Goal: Transaction & Acquisition: Purchase product/service

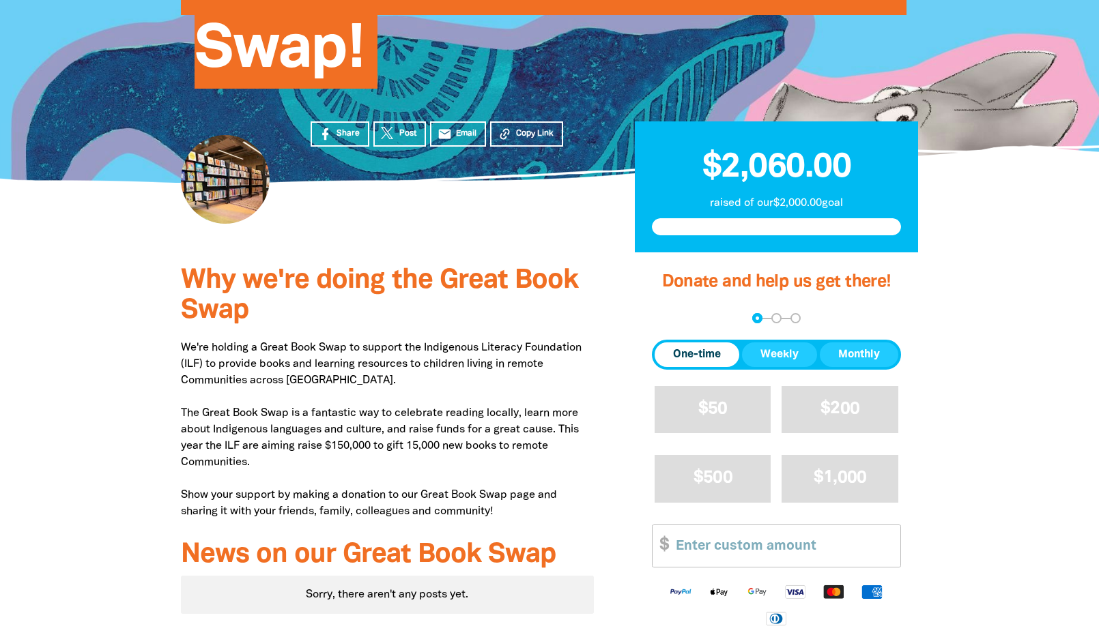
scroll to position [273, 0]
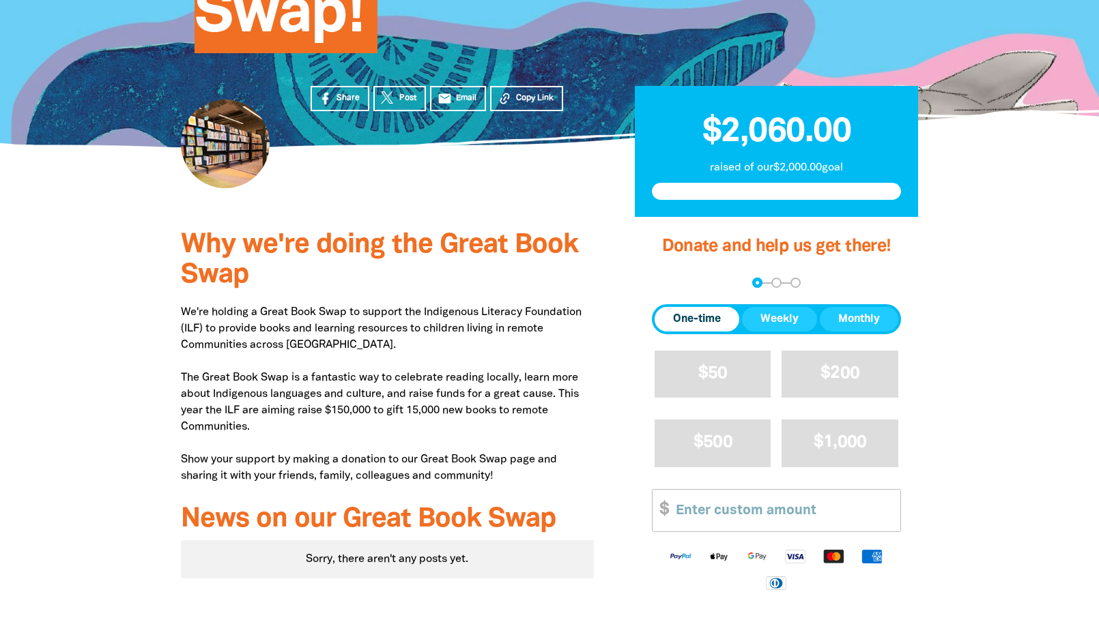
click at [673, 325] on span "One-time" at bounding box center [697, 319] width 48 height 16
click at [732, 513] on input "Other Amount" at bounding box center [783, 511] width 234 height 42
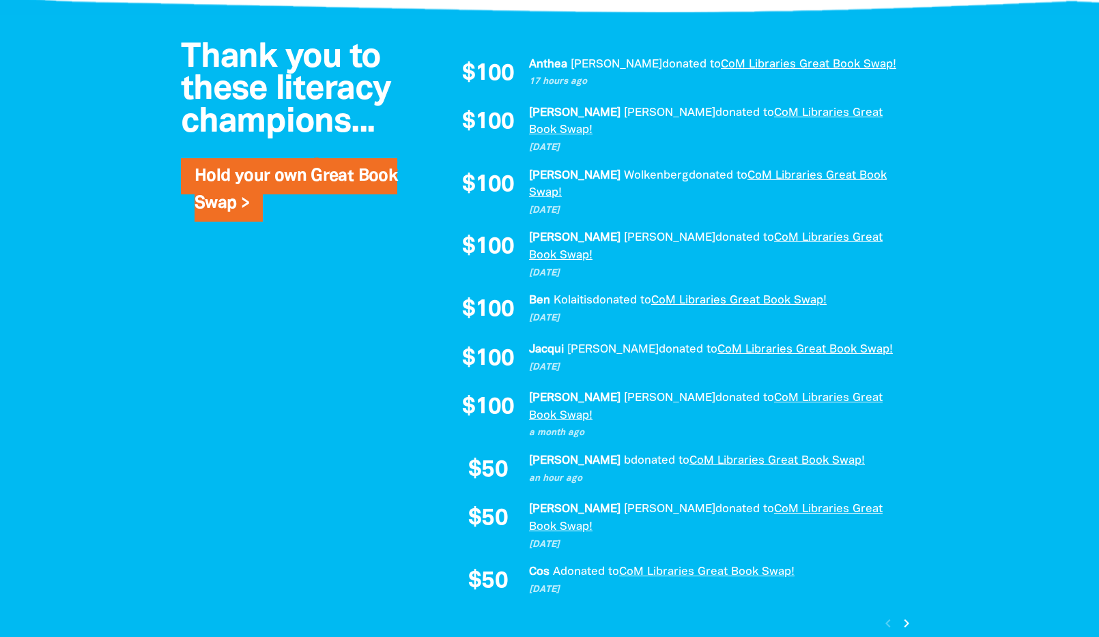
scroll to position [956, 0]
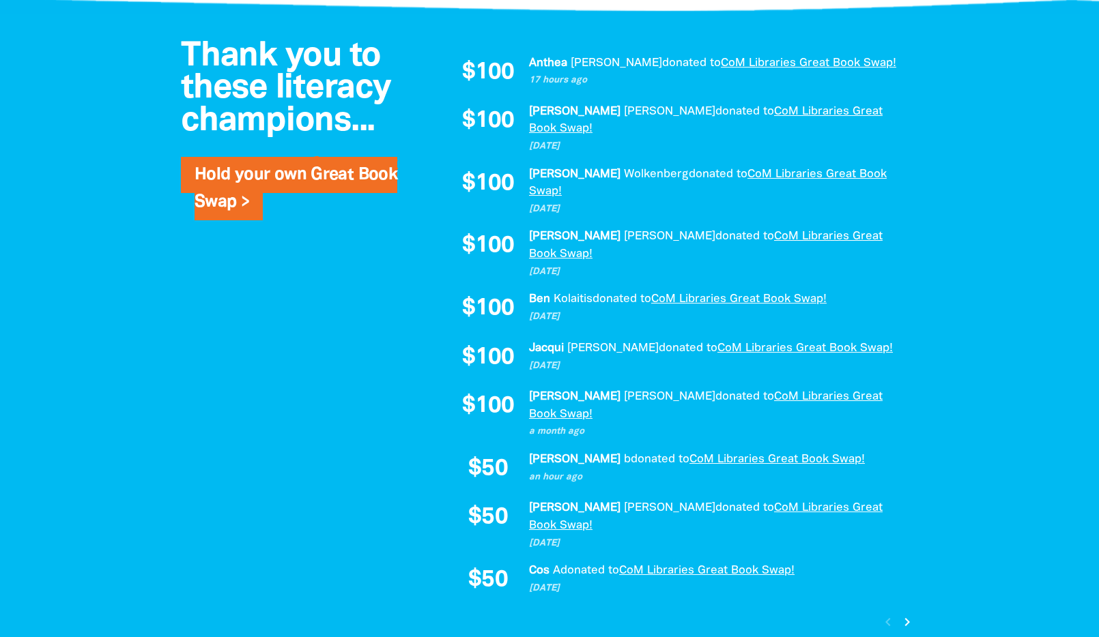
click at [906, 614] on icon "chevron_right" at bounding box center [907, 622] width 16 height 16
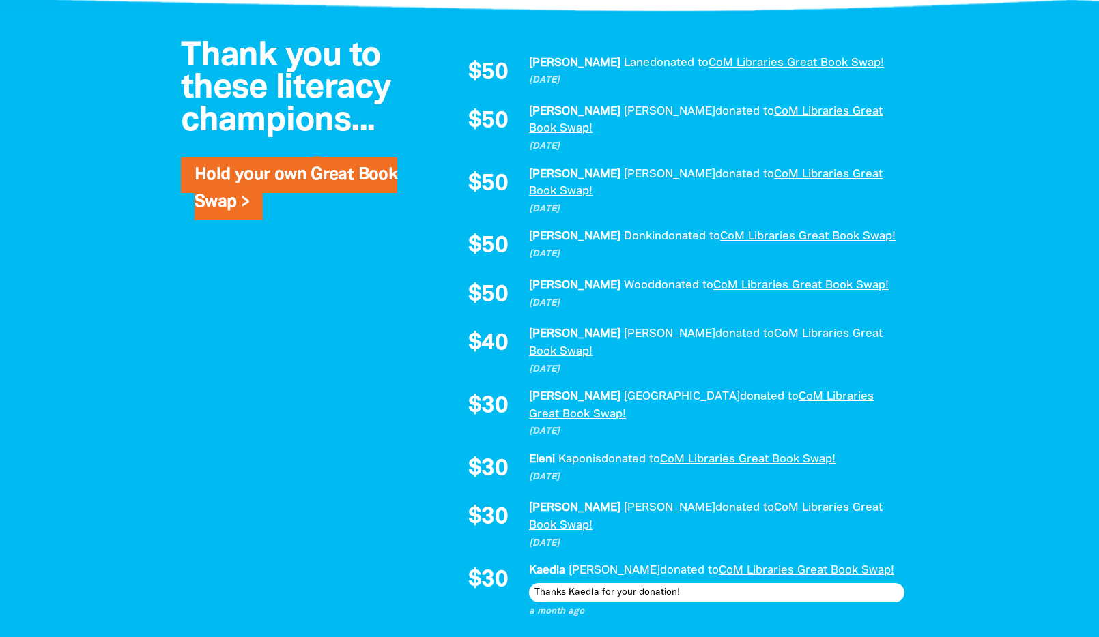
click at [905, 634] on icon "chevron_right" at bounding box center [907, 642] width 16 height 16
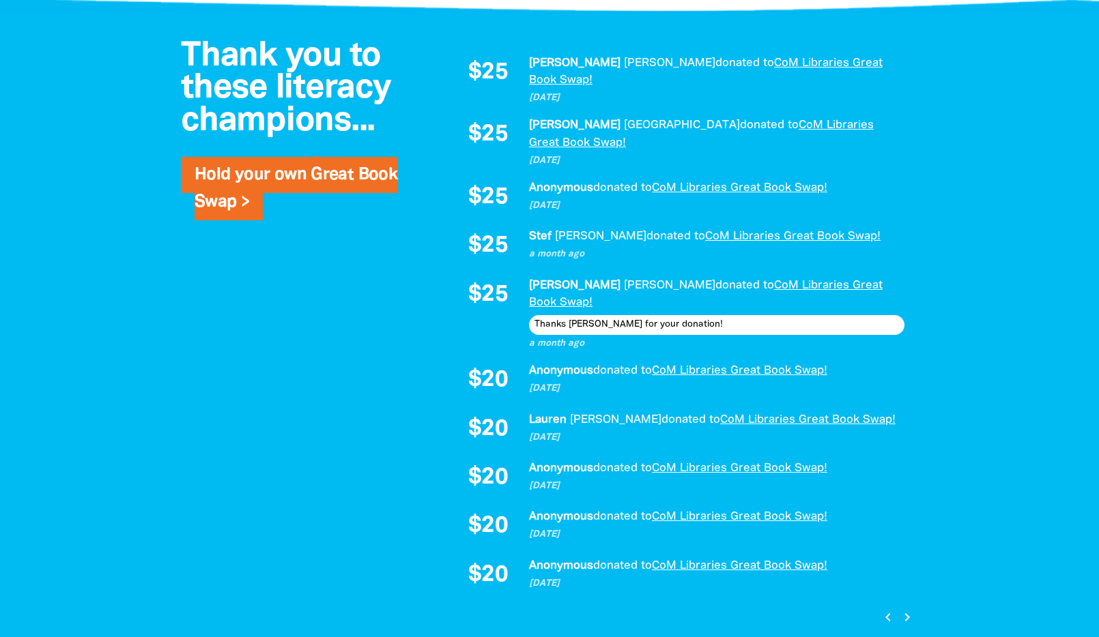
click at [906, 609] on icon "chevron_right" at bounding box center [907, 617] width 16 height 16
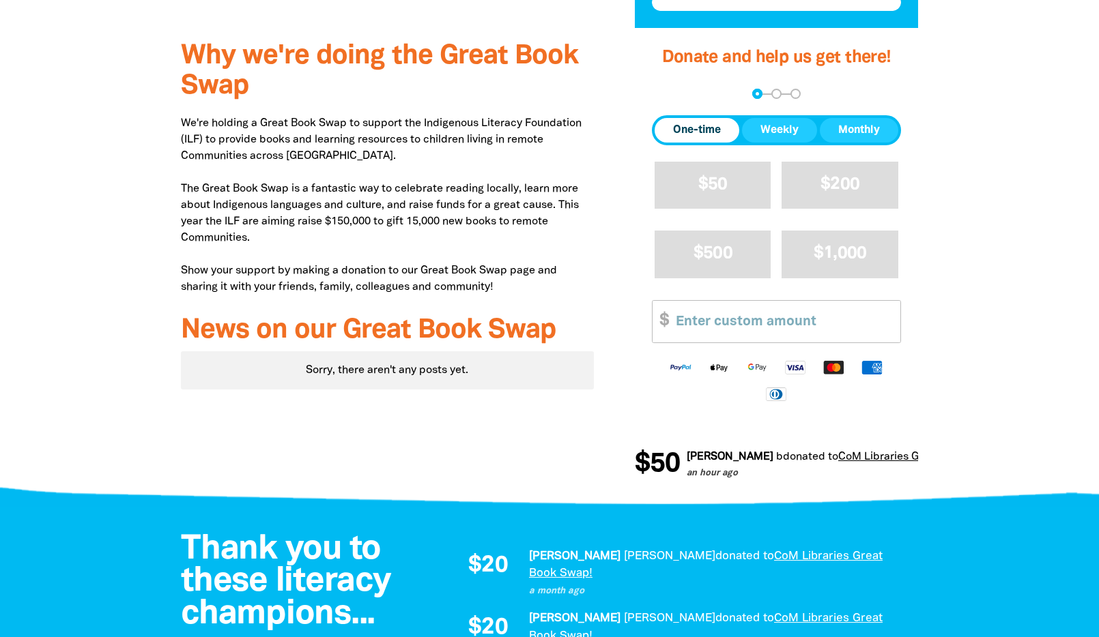
scroll to position [273, 0]
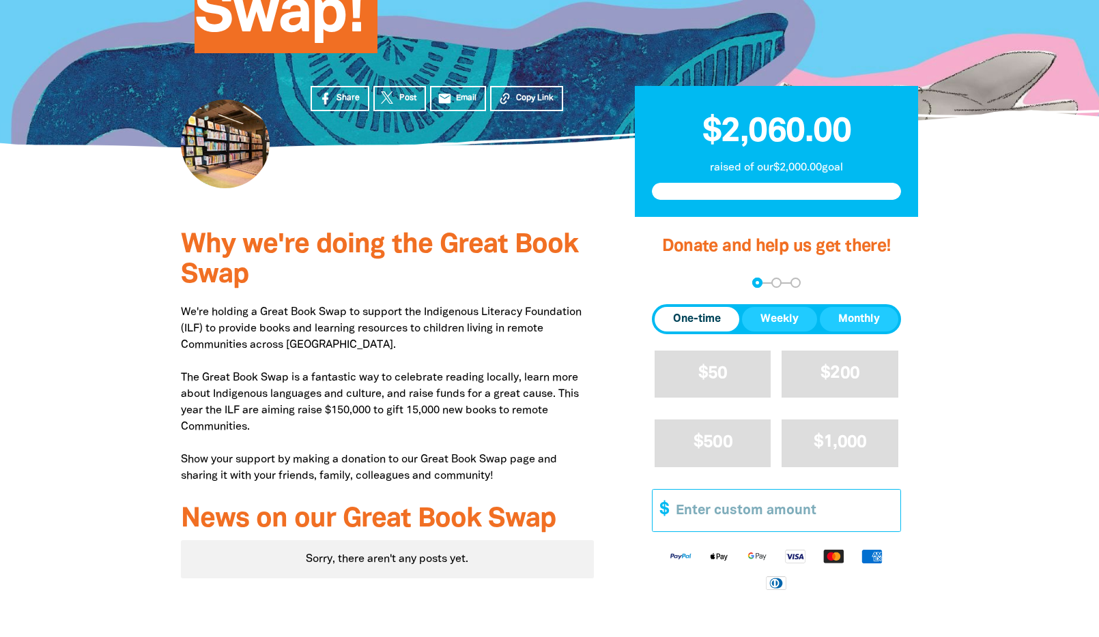
click at [732, 514] on input "Other Amount" at bounding box center [783, 511] width 234 height 42
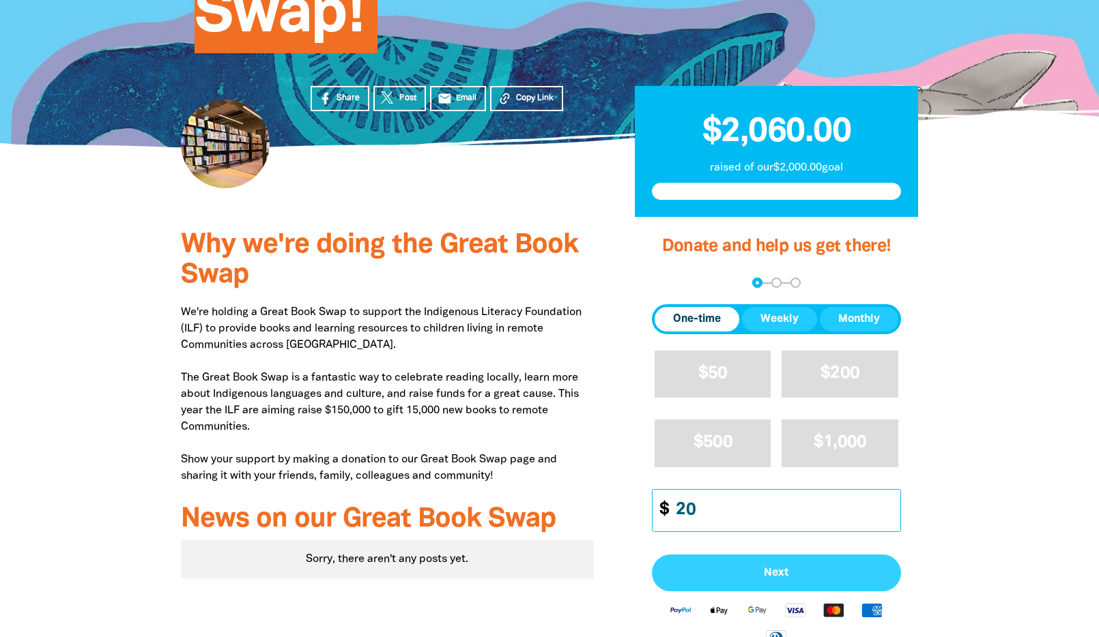
type input "20"
click at [796, 569] on span "Next" at bounding box center [776, 573] width 219 height 11
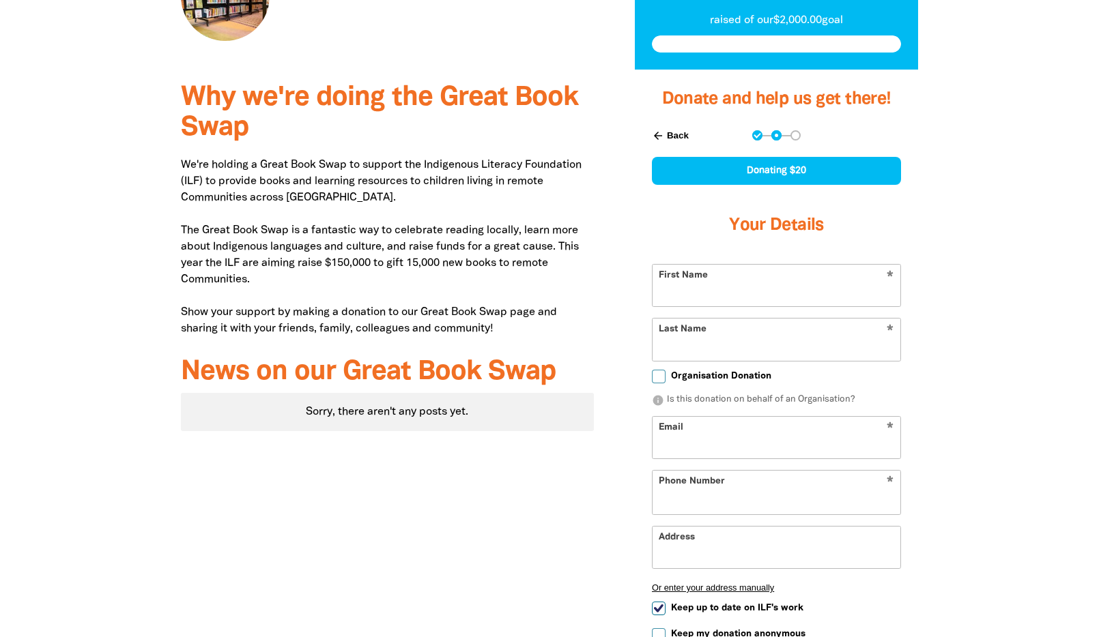
scroll to position [421, 0]
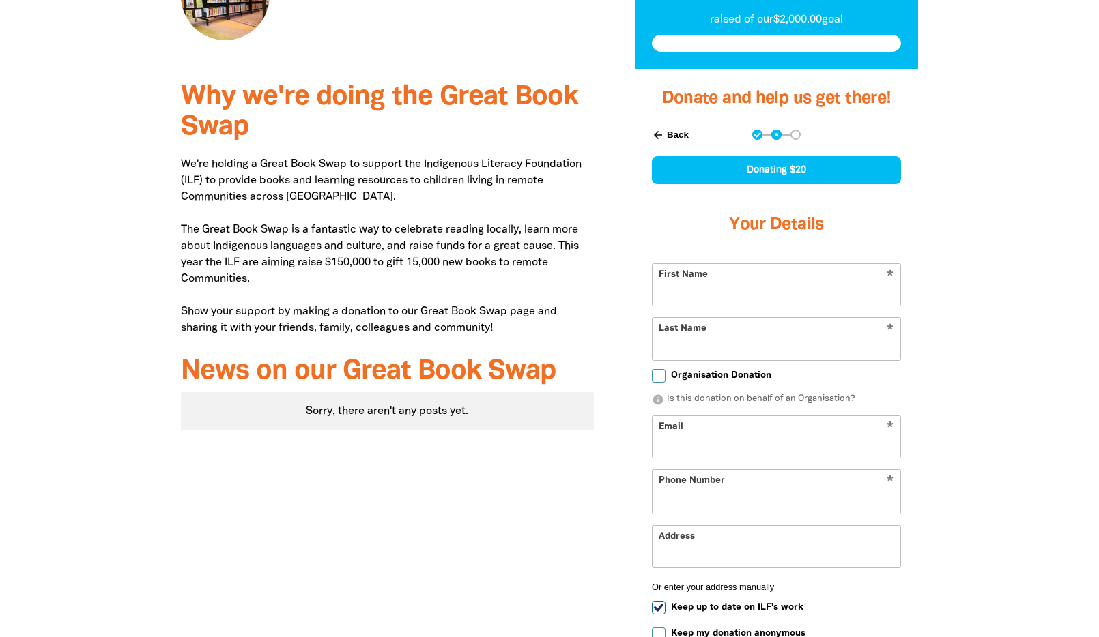
click at [753, 289] on input "First Name" at bounding box center [776, 285] width 248 height 42
type input "Cassandra"
type input "[PERSON_NAME]"
type input "cassandra.smith@melbourne.vic.gov.au"
type input "47 Eastwood Street, KENSINGTON VIC 3031"
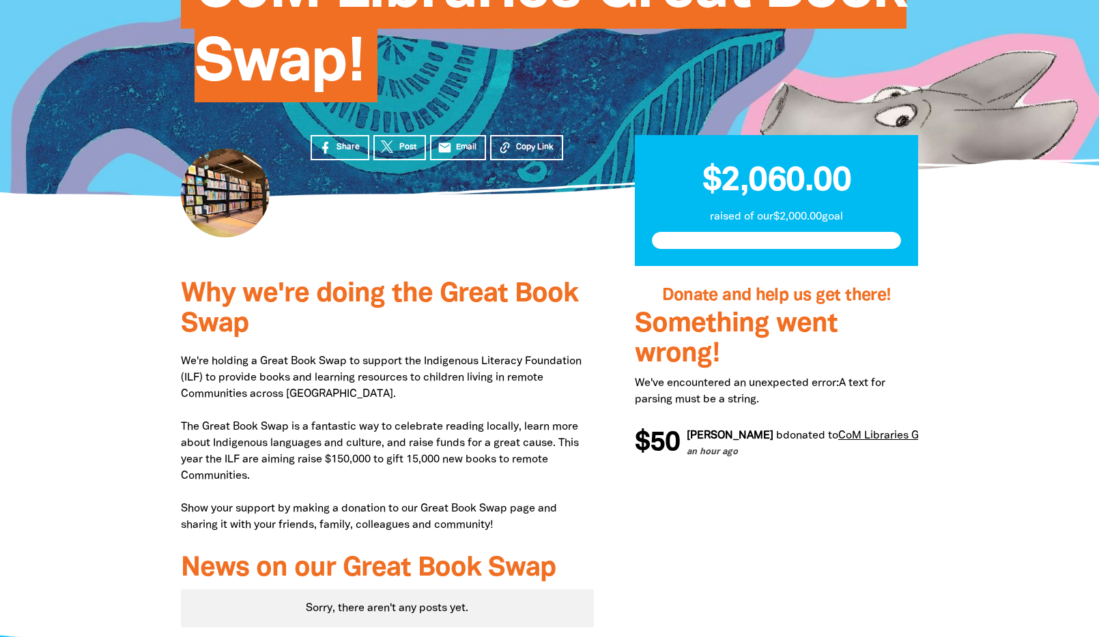
scroll to position [216, 0]
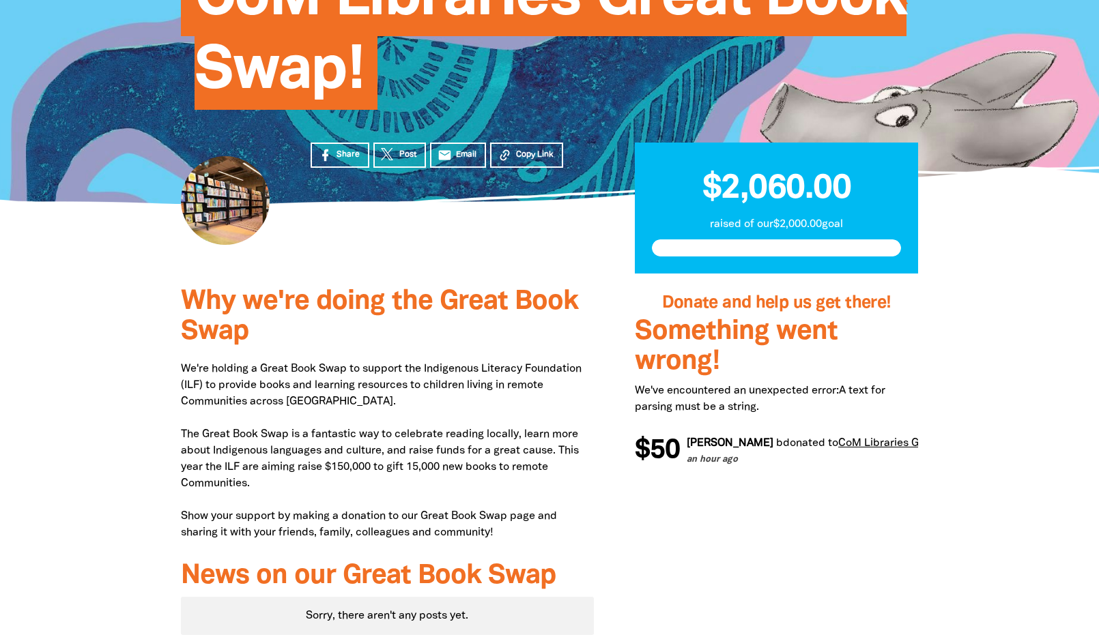
click at [754, 320] on h3 "Something went wrong!" at bounding box center [776, 347] width 283 height 60
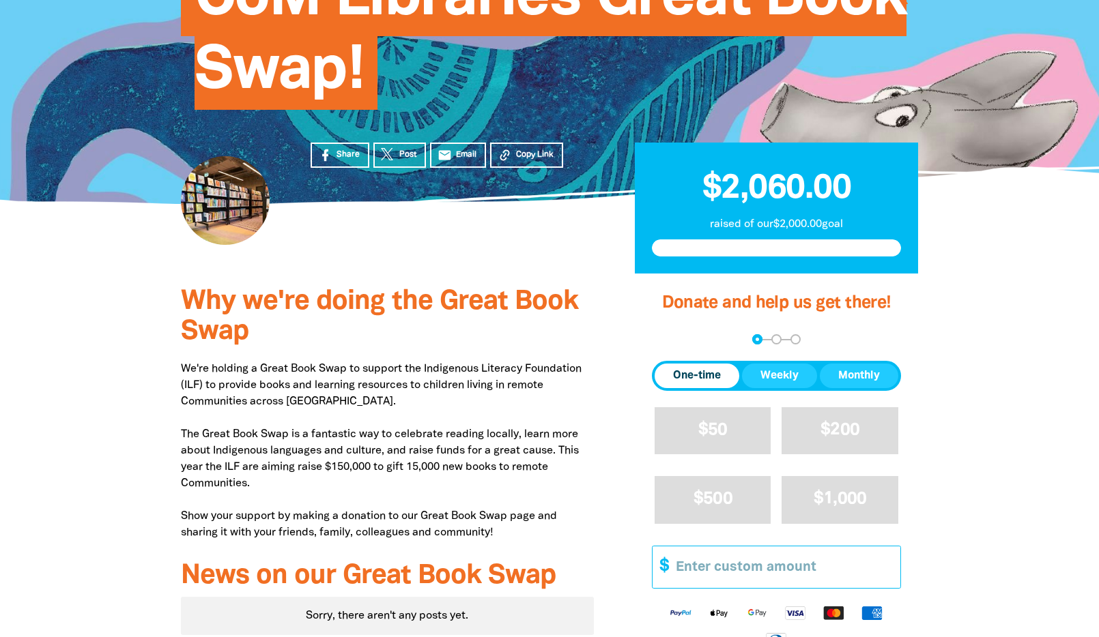
click at [720, 560] on input "Other Amount" at bounding box center [783, 568] width 234 height 42
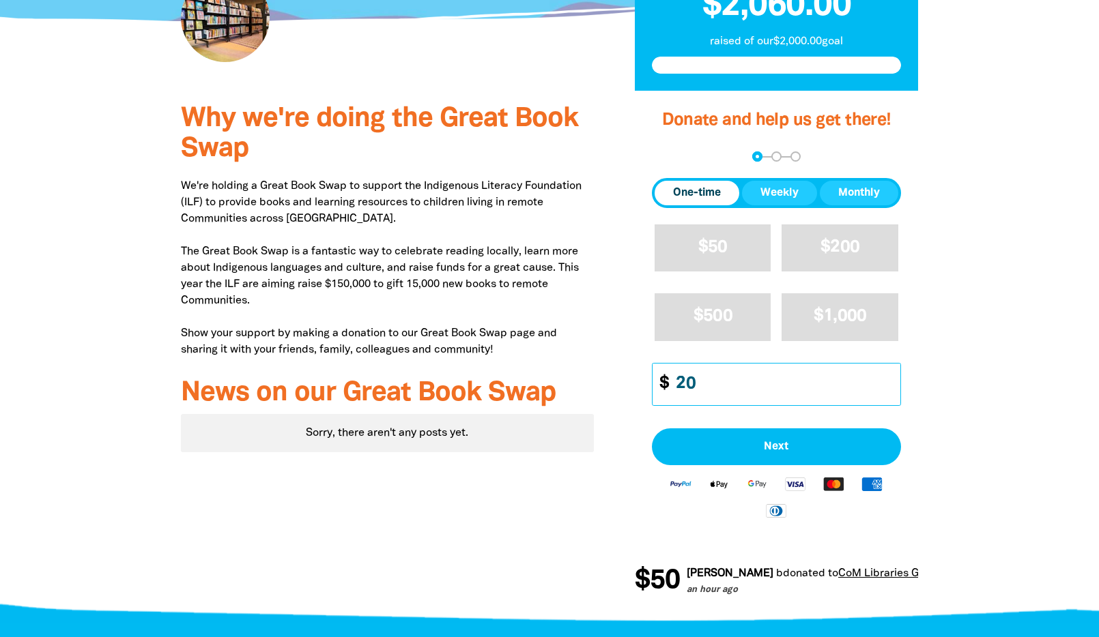
scroll to position [421, 0]
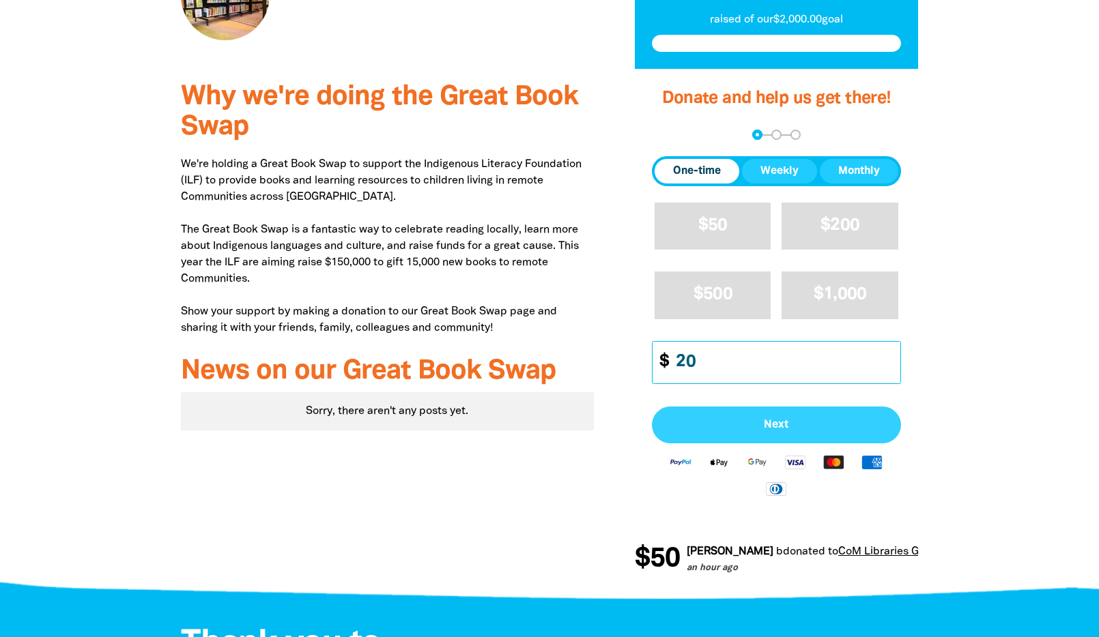
type input "20"
click at [785, 420] on span "Next" at bounding box center [776, 425] width 219 height 11
select select "AU"
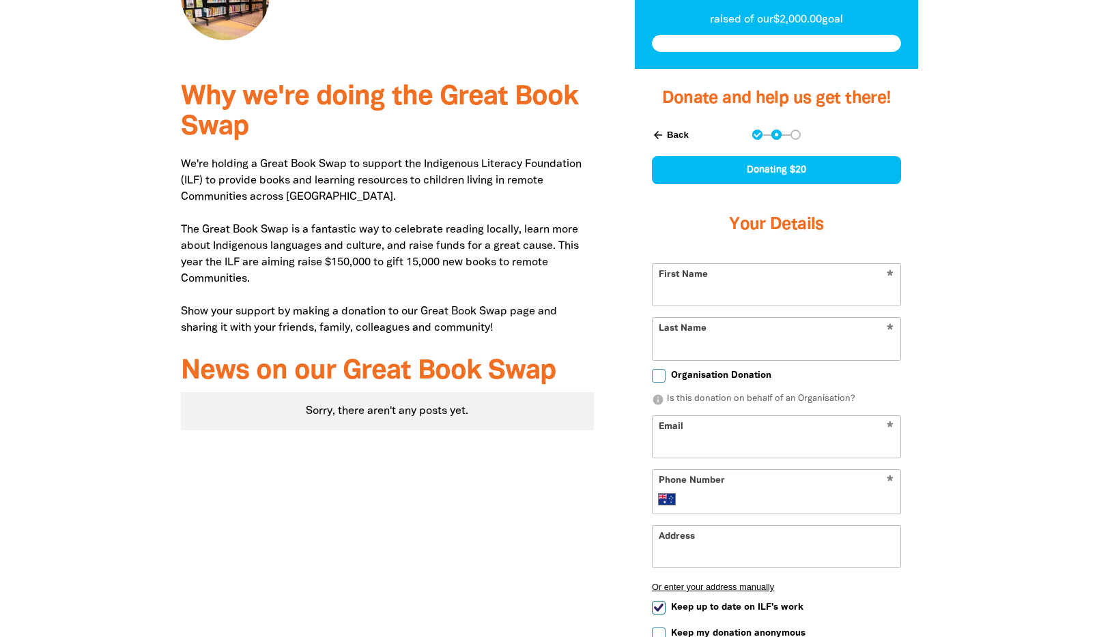
click at [731, 293] on input "First Name" at bounding box center [776, 285] width 248 height 42
type input "[PERSON_NAME]"
type input "[EMAIL_ADDRESS][DOMAIN_NAME]"
type input "0422 489 139"
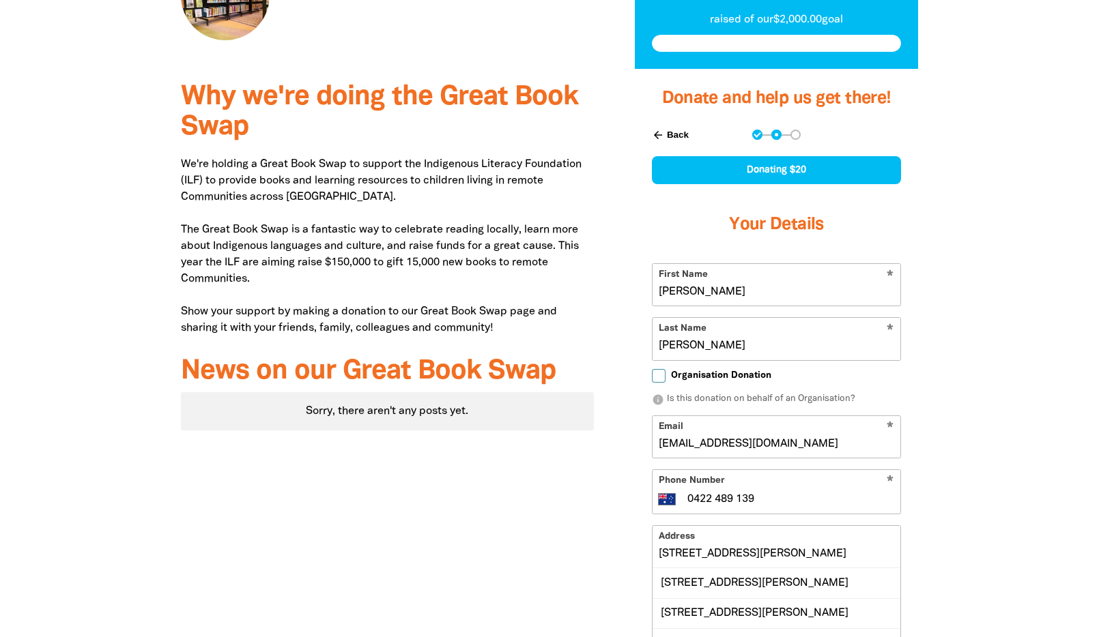
click at [779, 567] on input "[STREET_ADDRESS][PERSON_NAME]" at bounding box center [776, 547] width 248 height 42
click at [784, 582] on div "[STREET_ADDRESS][PERSON_NAME]" at bounding box center [776, 583] width 248 height 29
type input "[STREET_ADDRESS][PERSON_NAME]"
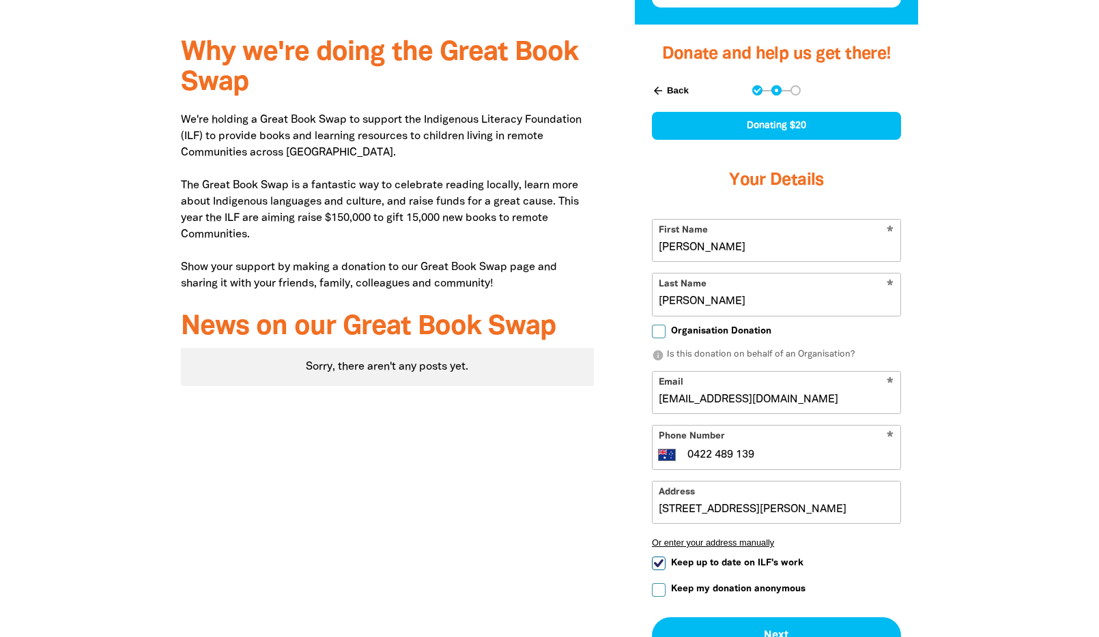
scroll to position [626, 0]
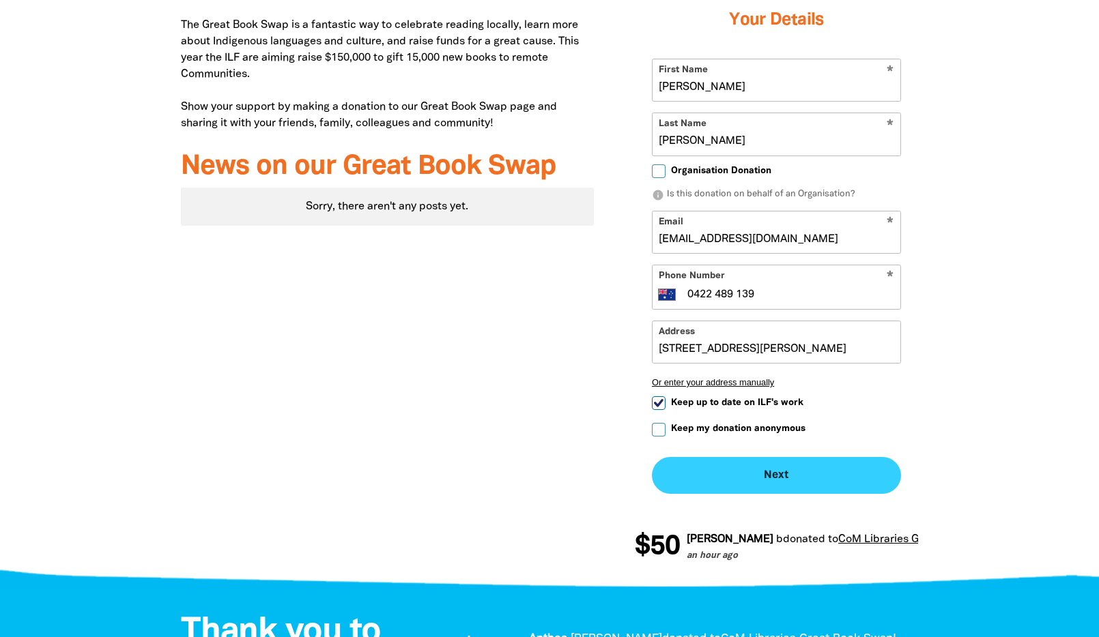
click at [767, 472] on button "Next chevron_right" at bounding box center [776, 475] width 249 height 37
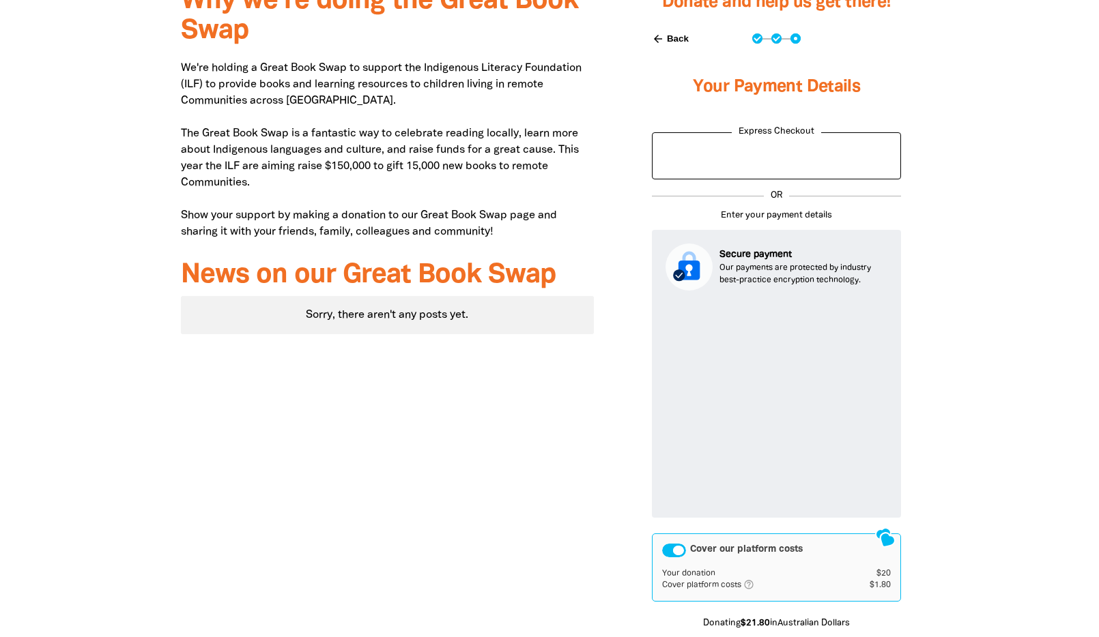
scroll to position [586, 0]
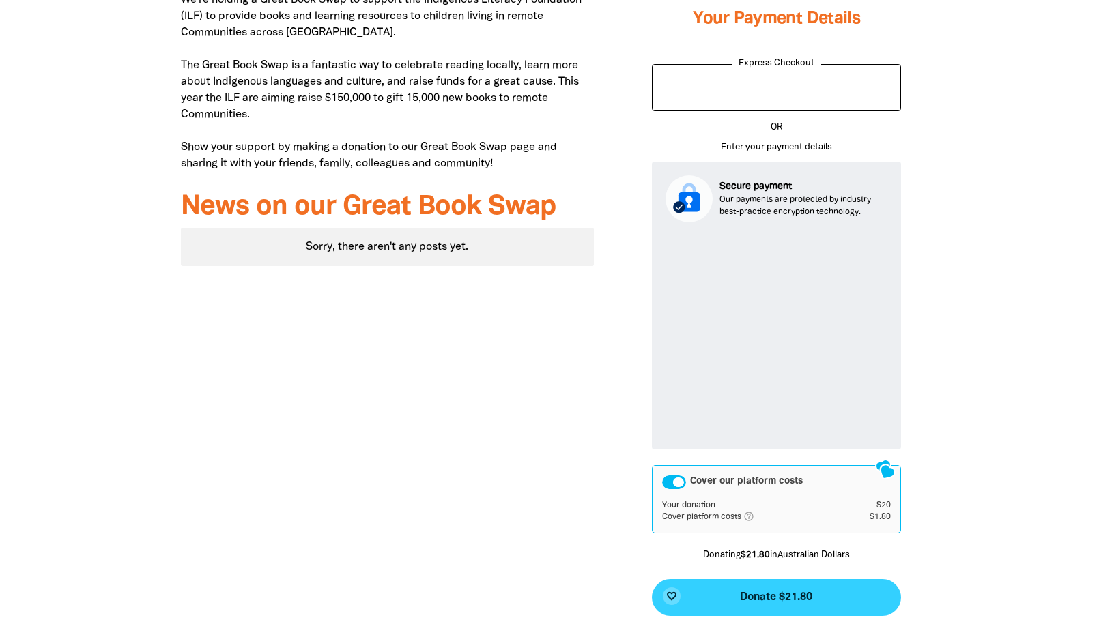
click at [792, 597] on span "Donate $21.80" at bounding box center [776, 597] width 72 height 11
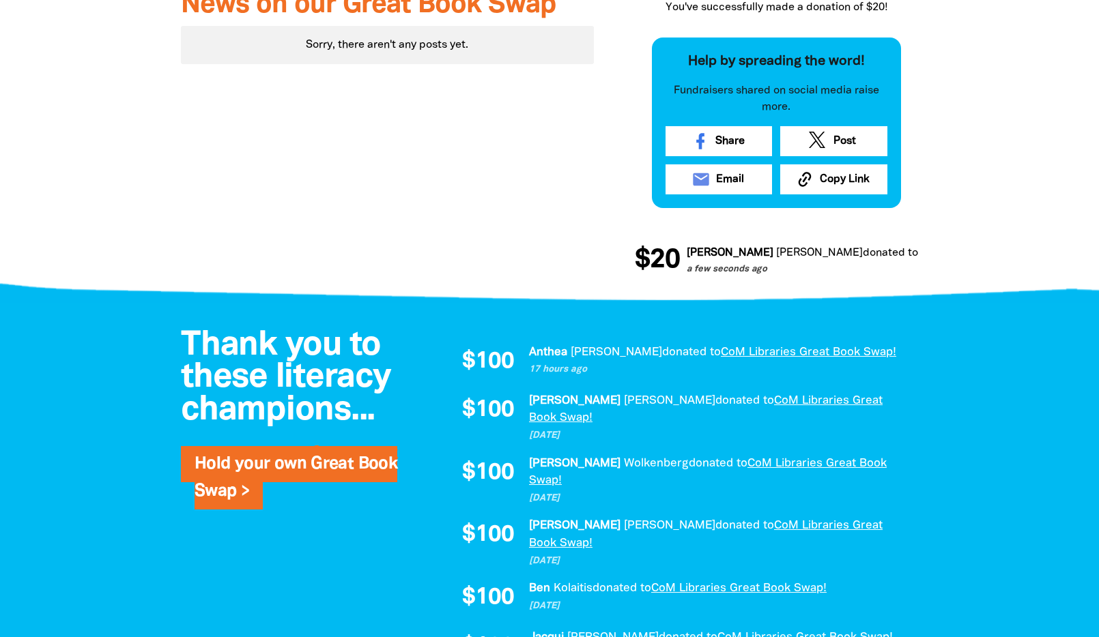
scroll to position [1129, 0]
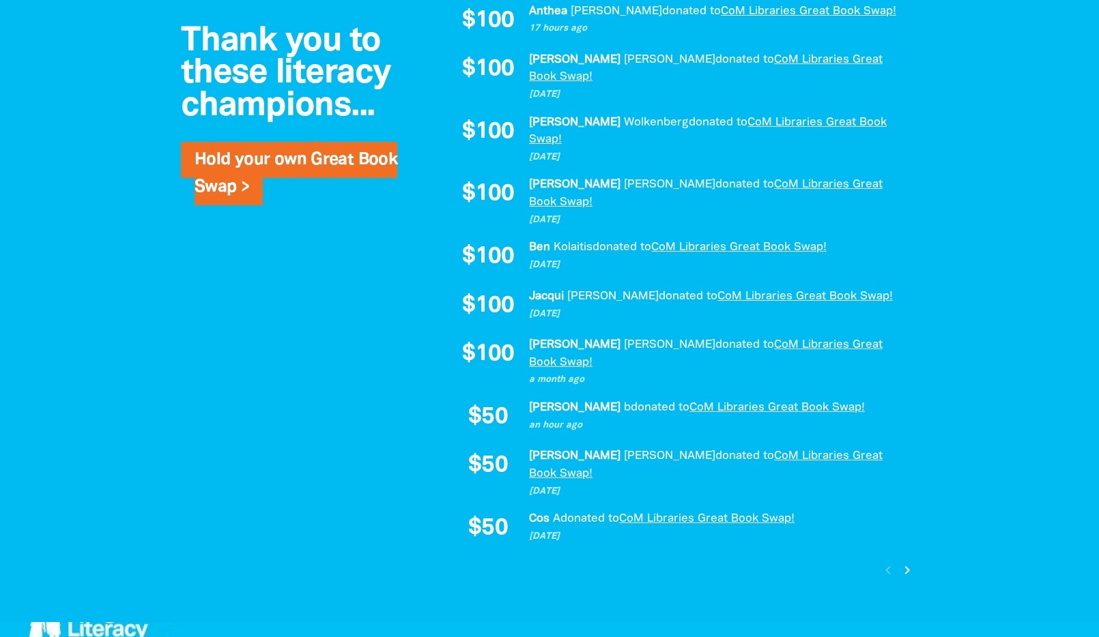
click at [909, 562] on icon "chevron_right" at bounding box center [907, 570] width 16 height 16
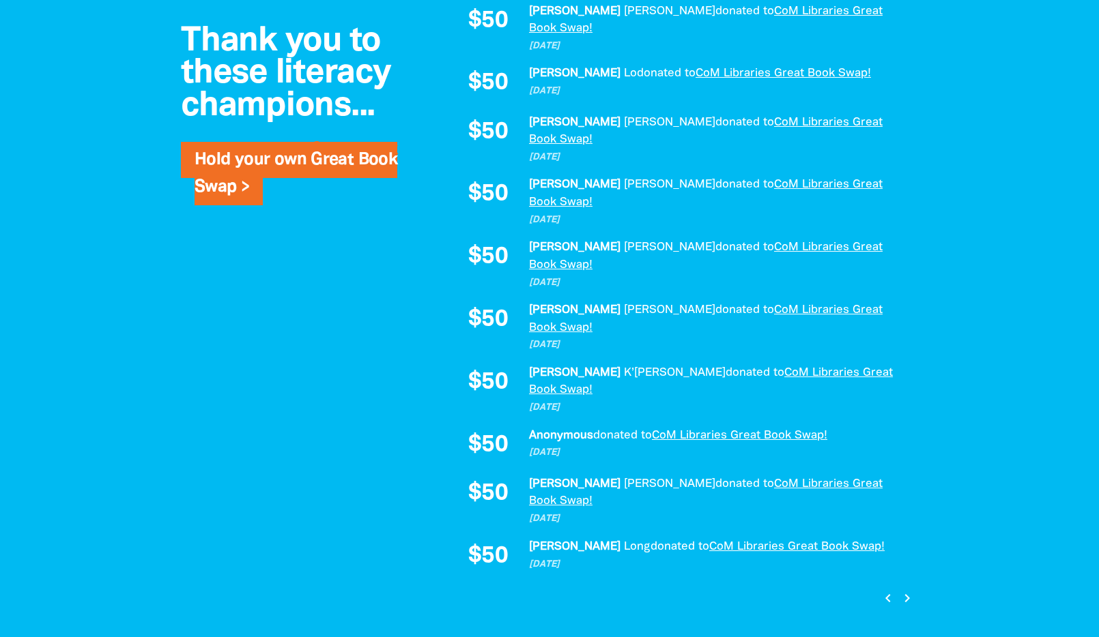
click at [910, 590] on icon "chevron_right" at bounding box center [907, 598] width 16 height 16
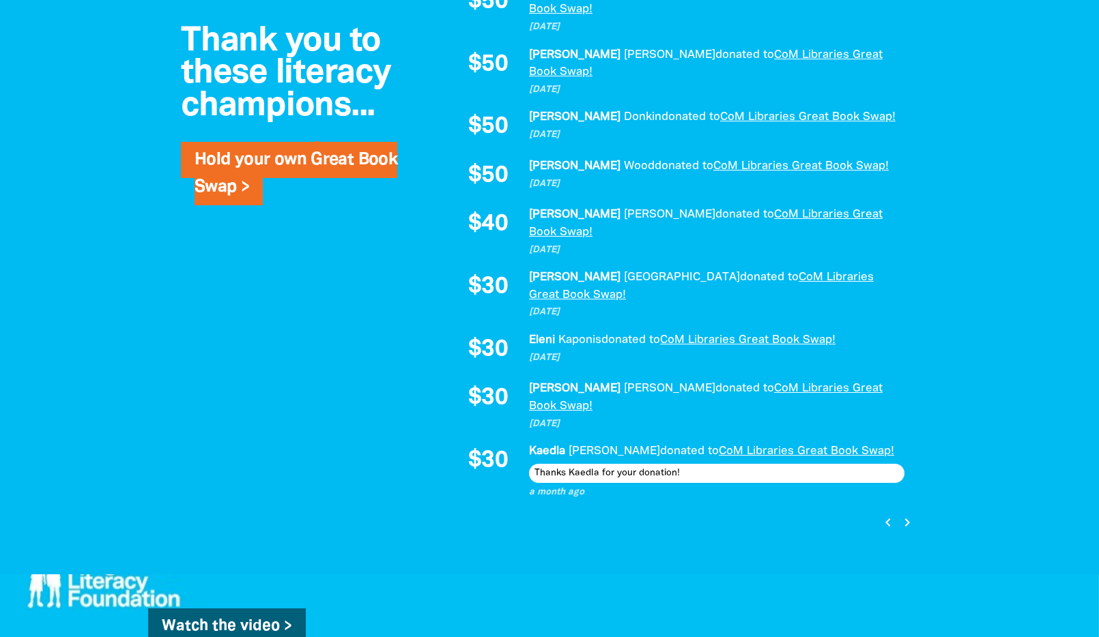
scroll to position [1197, 0]
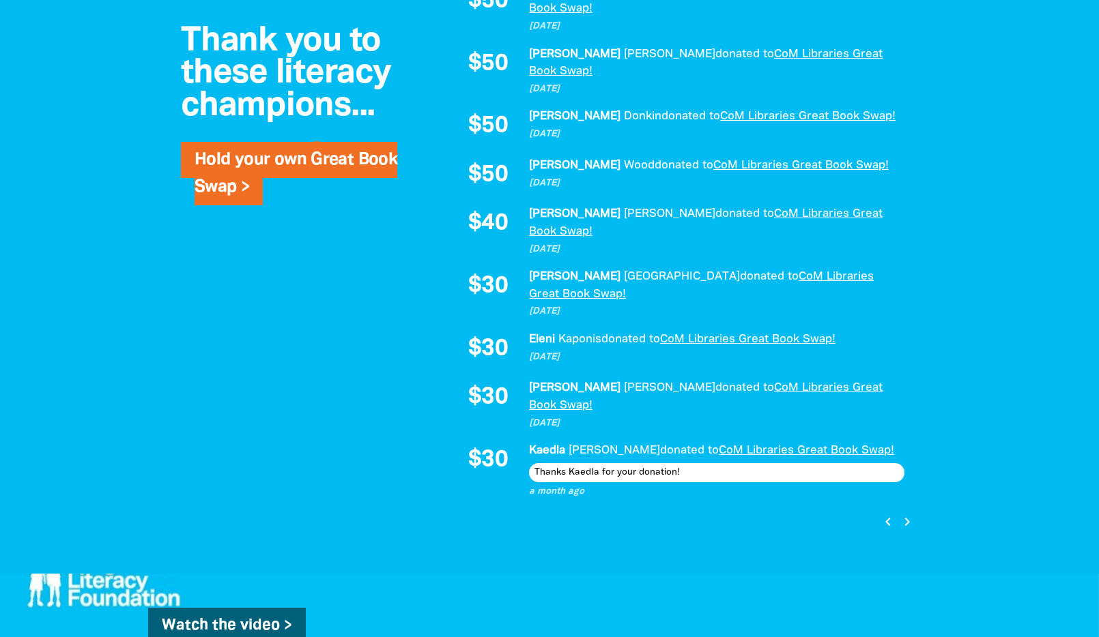
click at [903, 514] on icon "chevron_right" at bounding box center [907, 522] width 16 height 16
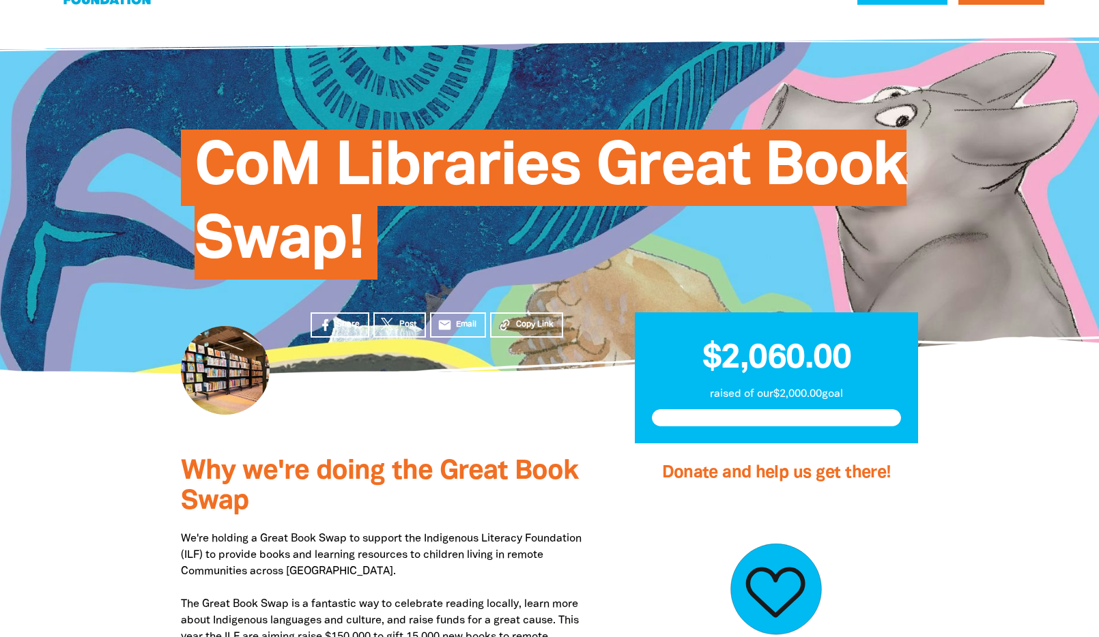
scroll to position [0, 0]
